Goal: Information Seeking & Learning: Learn about a topic

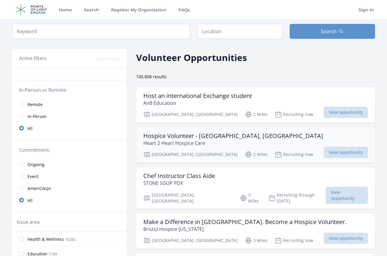
click at [195, 130] on div "Hospice Volunteer - Portland, OR Heart 2 Heart Hospice Care Portland, OR 2 Mile…" at bounding box center [255, 144] width 239 height 35
click at [33, 103] on span "Remote" at bounding box center [34, 105] width 15 height 6
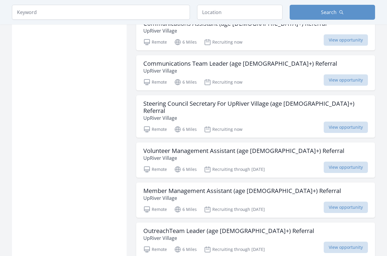
scroll to position [508, 0]
